Goal: Task Accomplishment & Management: Use online tool/utility

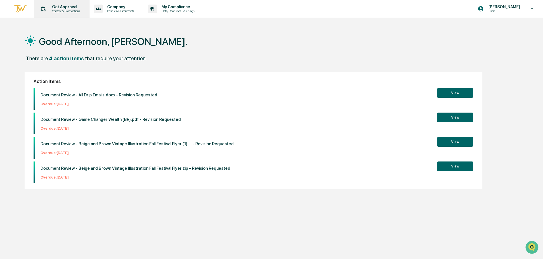
click at [80, 9] on p "Content & Transactions" at bounding box center [64, 11] width 35 height 4
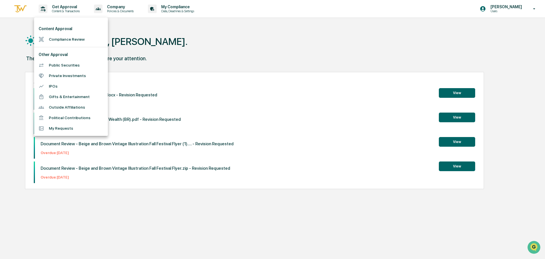
click at [75, 41] on li "Compliance Review" at bounding box center [71, 39] width 74 height 11
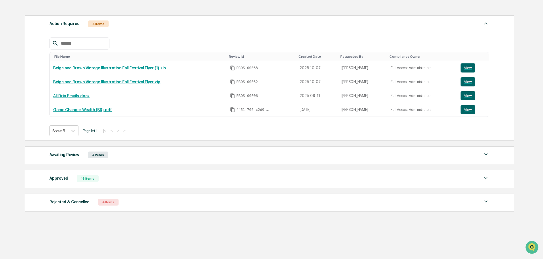
scroll to position [77, 0]
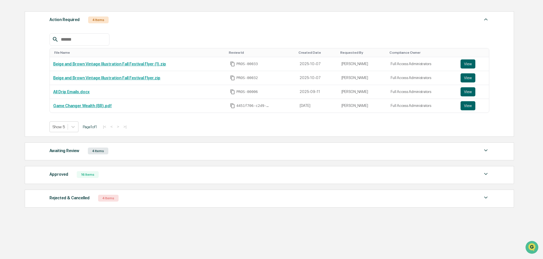
click at [65, 153] on div "Awaiting Review" at bounding box center [64, 150] width 30 height 7
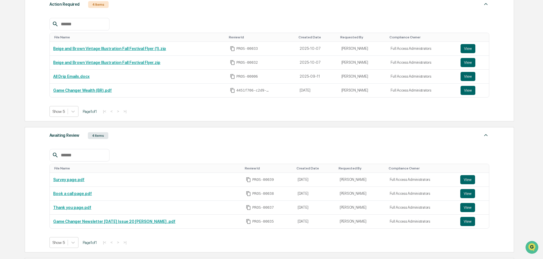
scroll to position [105, 0]
